Goal: Transaction & Acquisition: Obtain resource

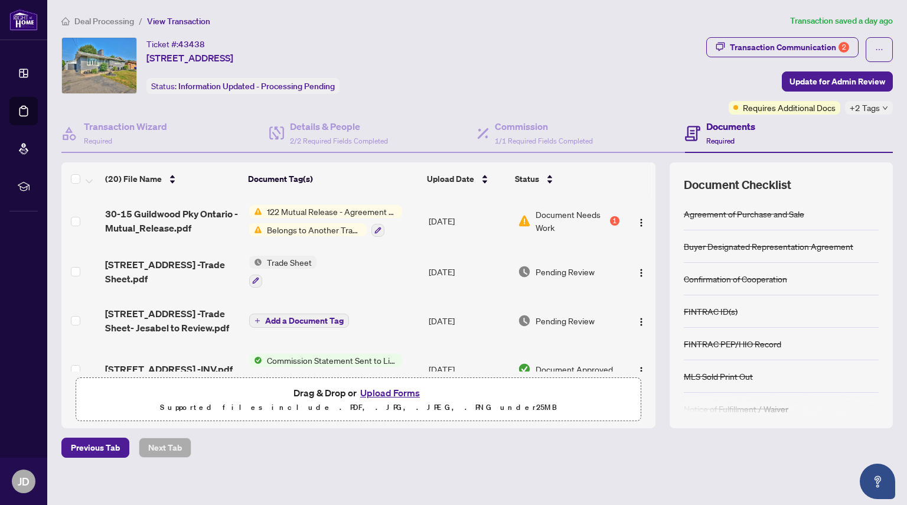
click at [572, 225] on span "Document Needs Work" at bounding box center [571, 221] width 72 height 26
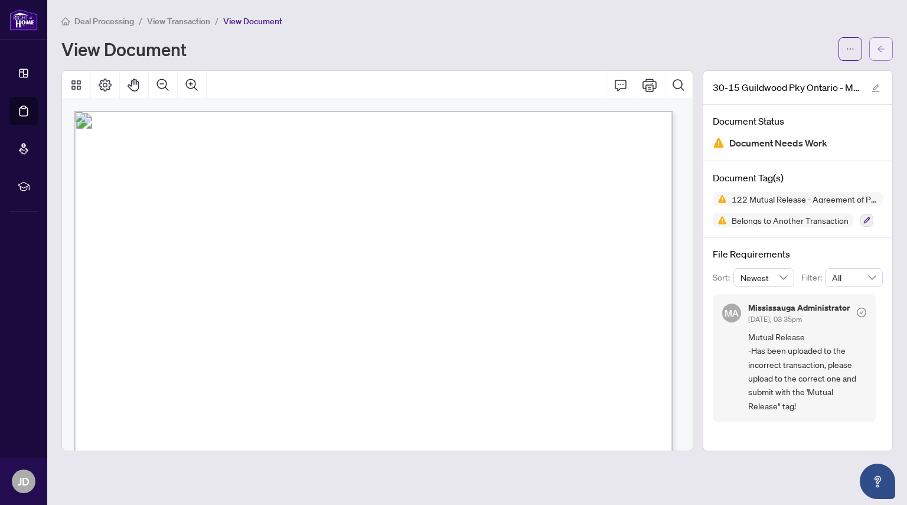
click at [871, 55] on button "button" at bounding box center [881, 49] width 24 height 24
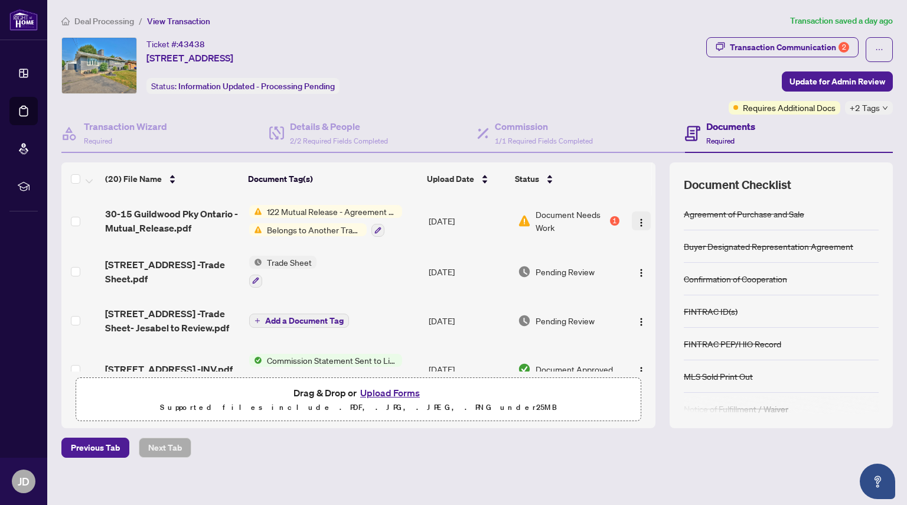
click at [636, 221] on img "button" at bounding box center [640, 222] width 9 height 9
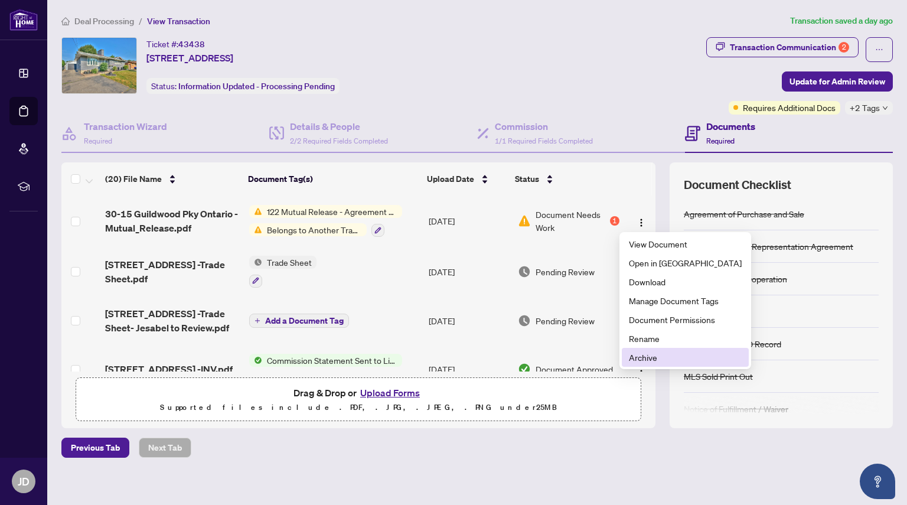
click at [639, 358] on span "Archive" at bounding box center [685, 357] width 113 height 13
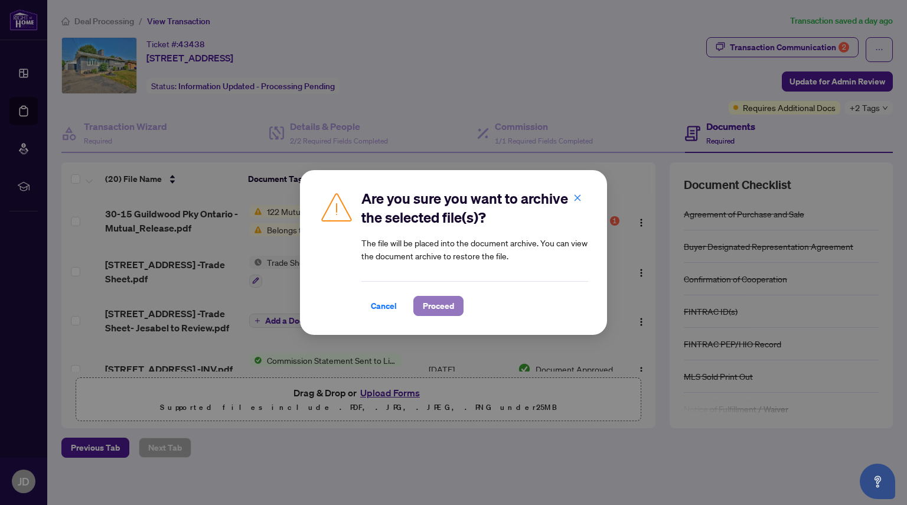
click at [443, 308] on span "Proceed" at bounding box center [438, 305] width 31 height 19
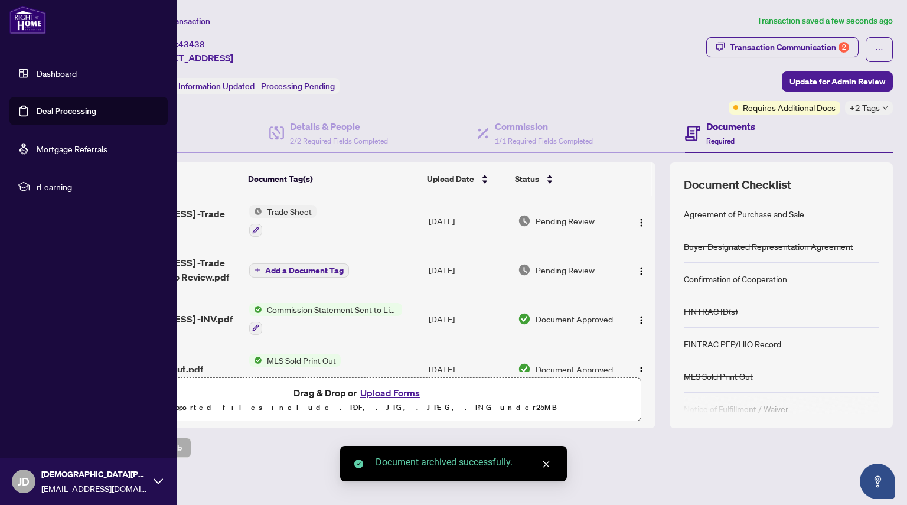
click at [37, 113] on link "Deal Processing" at bounding box center [67, 111] width 60 height 11
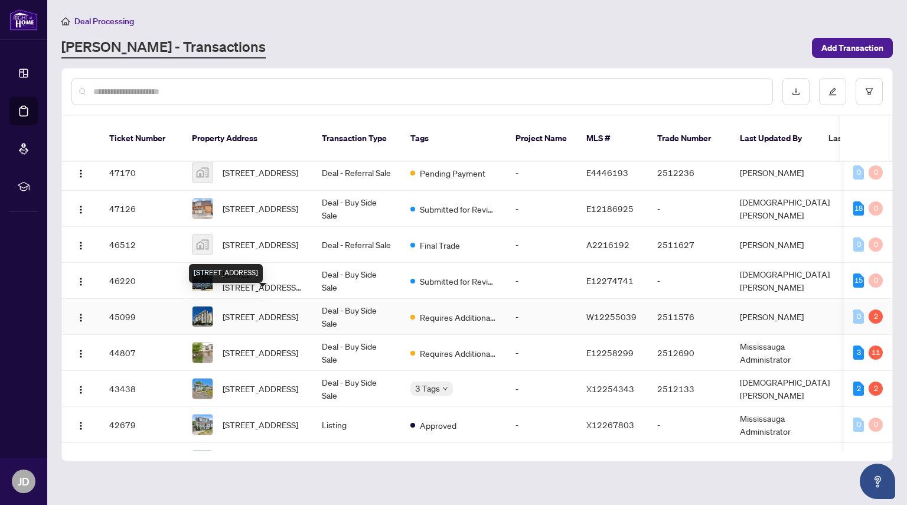
scroll to position [8, 0]
click at [249, 345] on span "[STREET_ADDRESS]" at bounding box center [261, 351] width 76 height 13
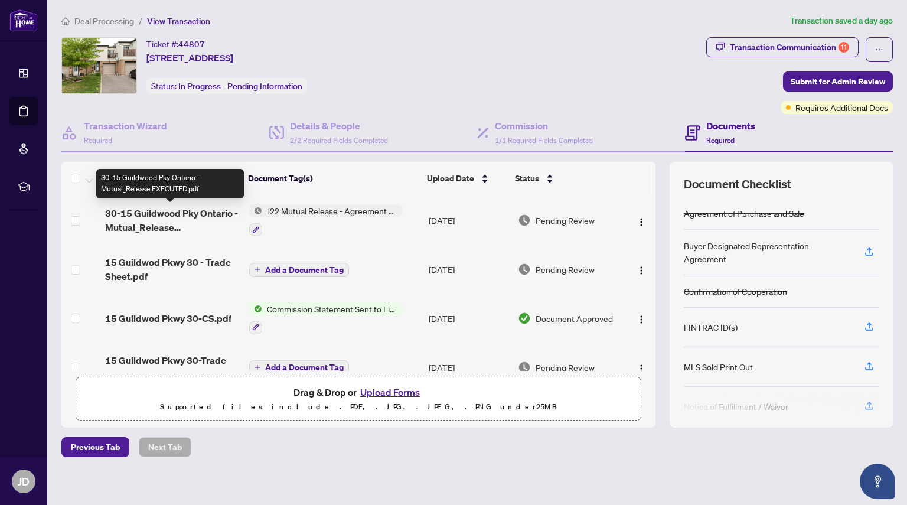
click at [162, 217] on span "30-15 Guildwood Pky Ontario - Mutual_Release EXECUTED.pdf" at bounding box center [172, 220] width 134 height 28
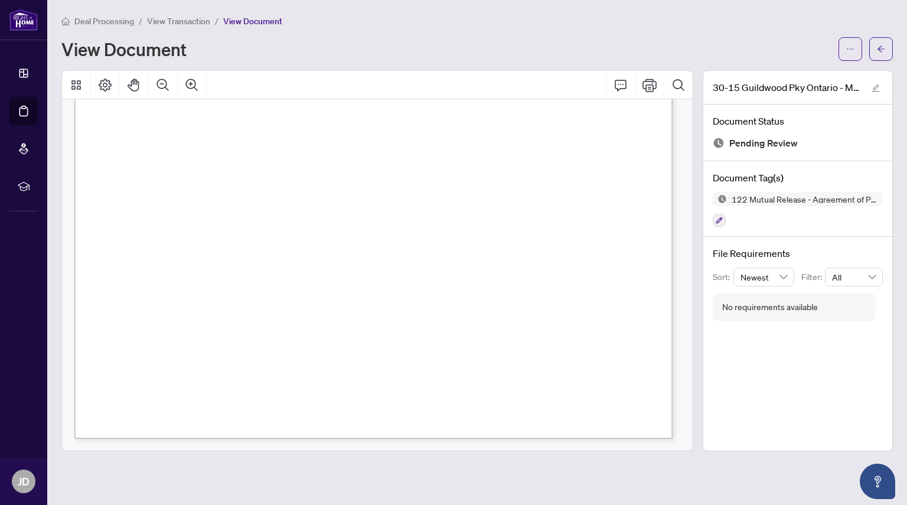
scroll to position [455, 0]
click at [845, 47] on button "button" at bounding box center [850, 49] width 24 height 24
click at [808, 70] on span "Download" at bounding box center [808, 74] width 90 height 13
